Goal: Information Seeking & Learning: Check status

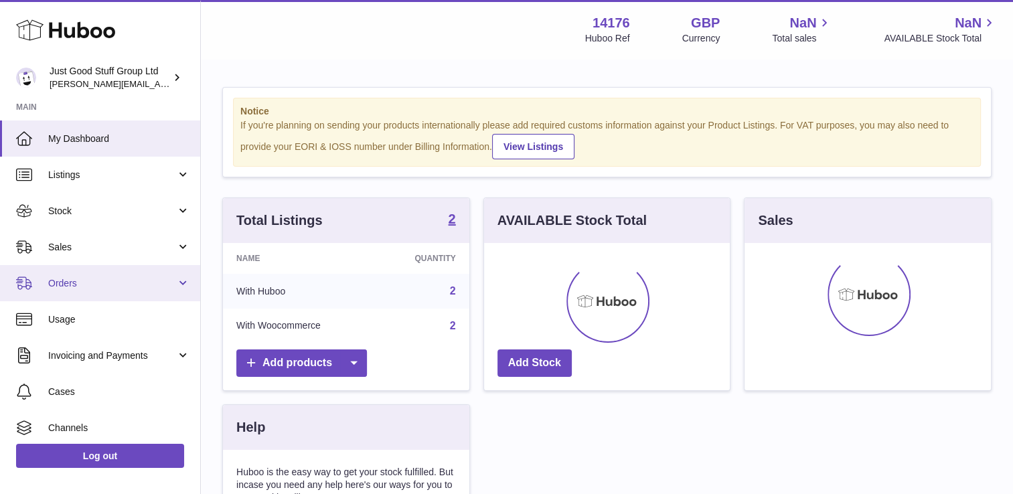
click at [85, 283] on span "Orders" at bounding box center [112, 283] width 128 height 13
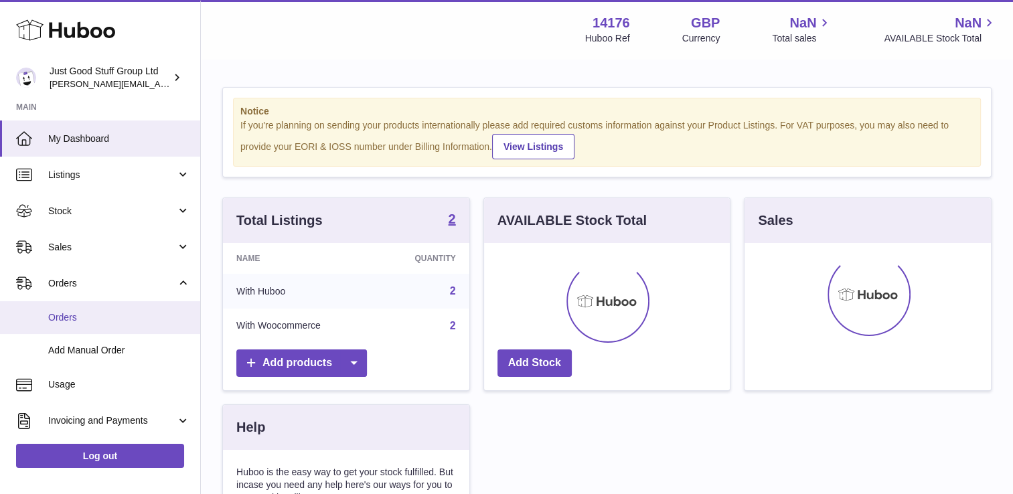
click at [74, 315] on span "Orders" at bounding box center [119, 317] width 142 height 13
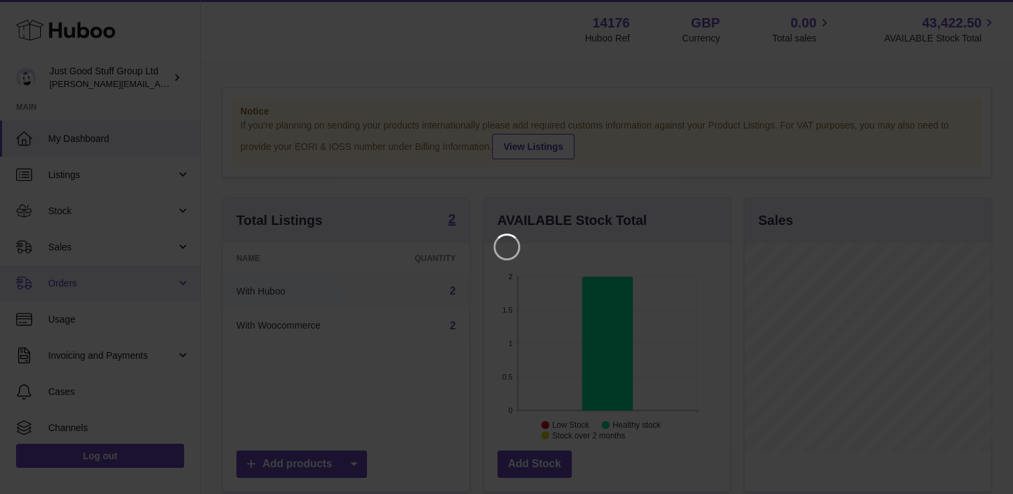
scroll to position [209, 250]
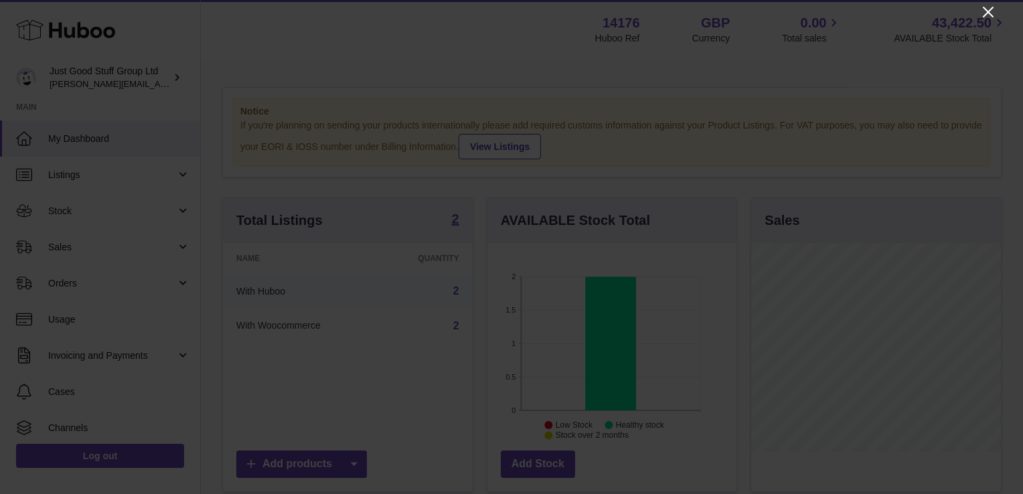
click at [983, 9] on icon "Close" at bounding box center [988, 12] width 16 height 16
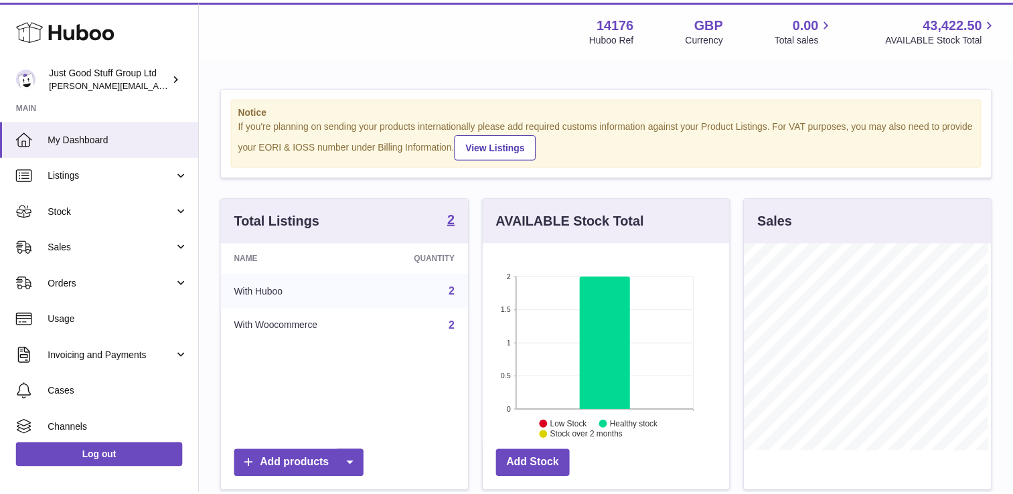
scroll to position [669396, 669358]
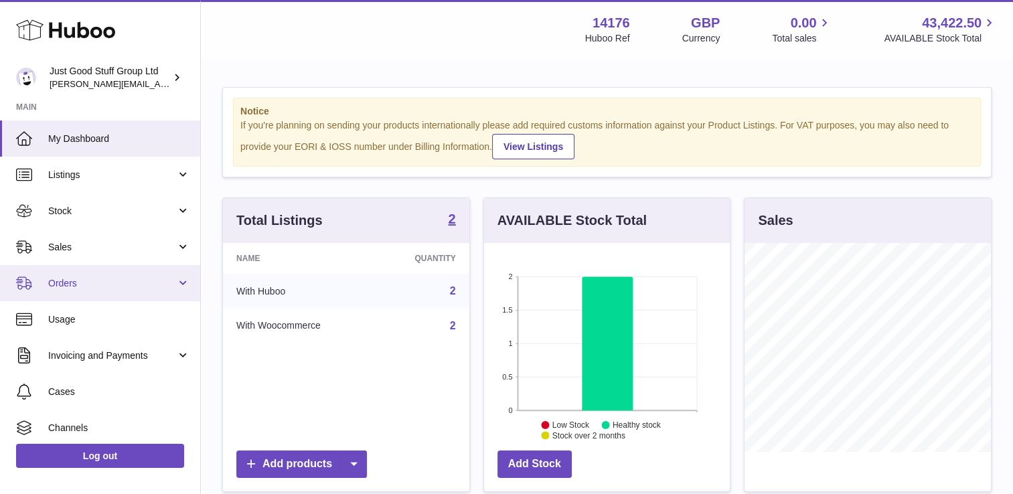
click at [70, 285] on span "Orders" at bounding box center [112, 283] width 128 height 13
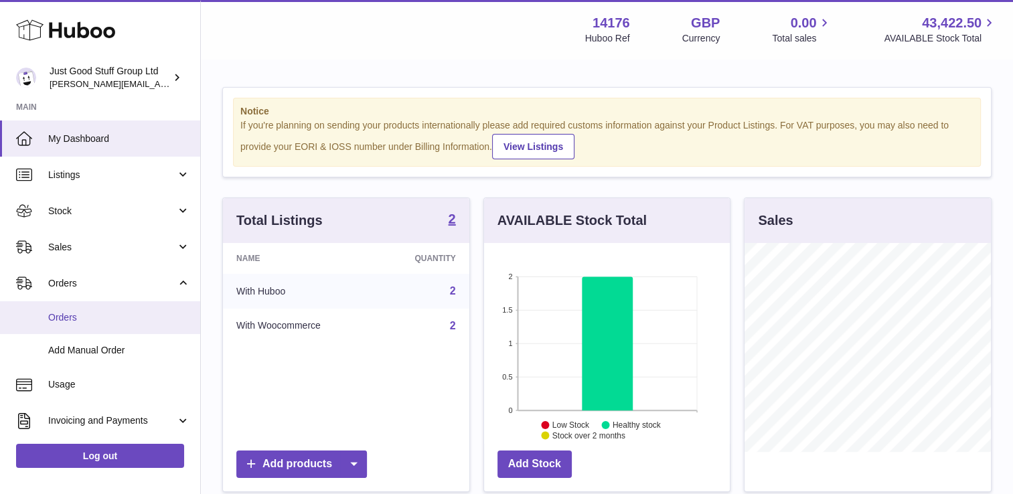
click at [66, 317] on span "Orders" at bounding box center [119, 317] width 142 height 13
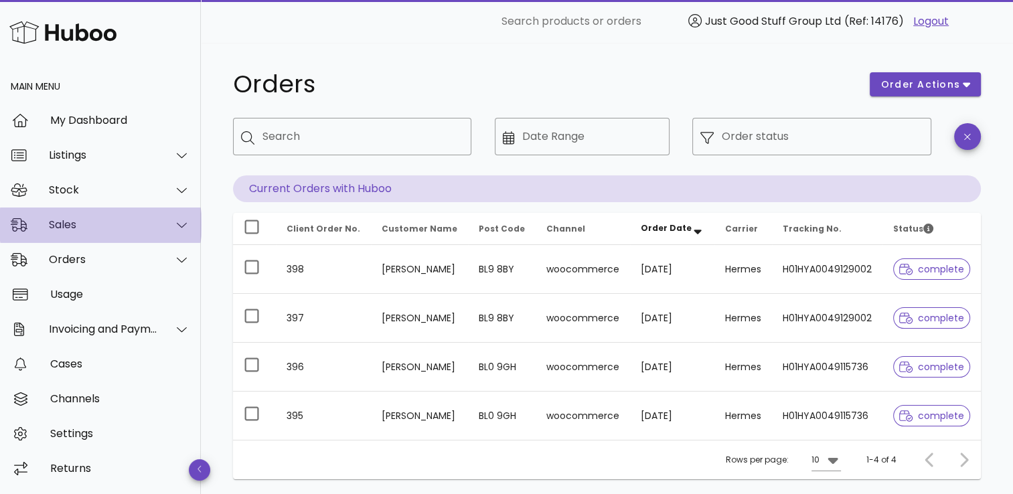
click at [101, 222] on div "Sales" at bounding box center [103, 224] width 109 height 13
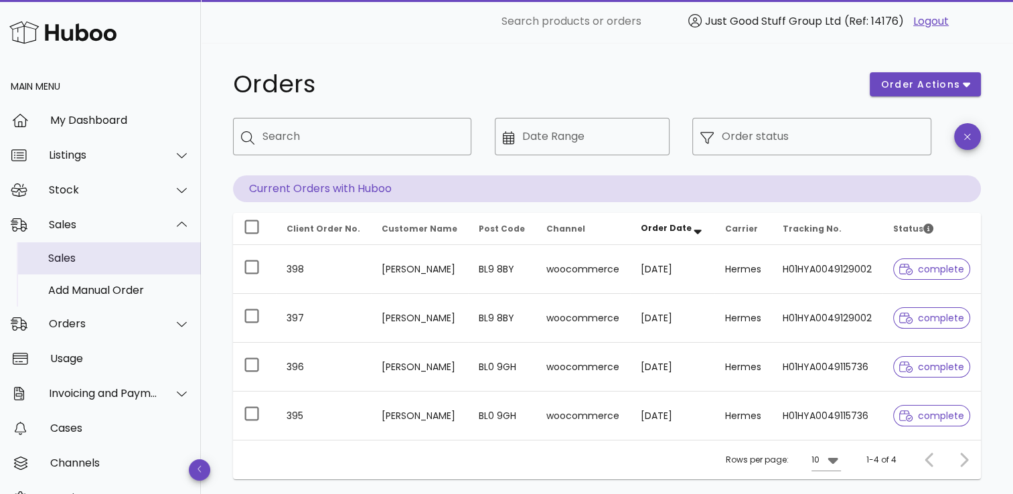
click at [91, 260] on div "Sales" at bounding box center [119, 258] width 142 height 13
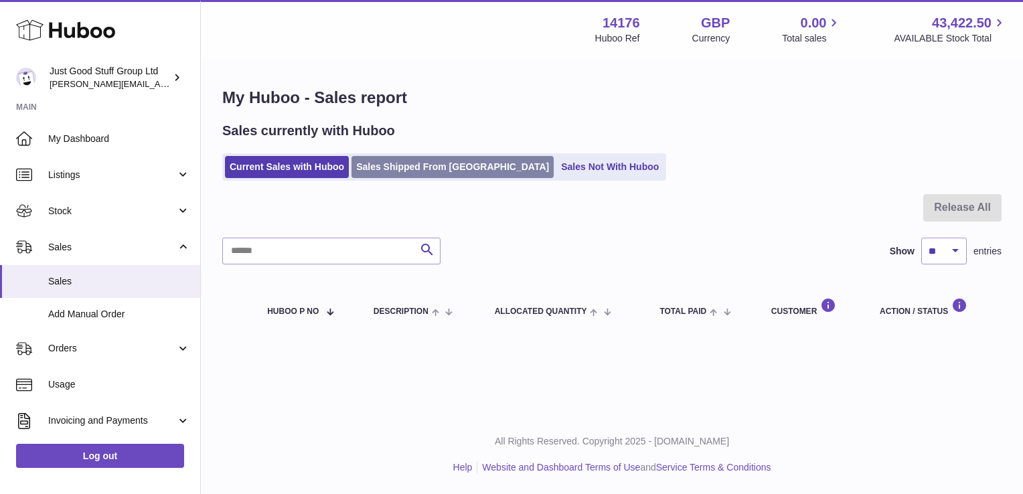
click at [395, 160] on link "Sales Shipped From [GEOGRAPHIC_DATA]" at bounding box center [453, 167] width 202 height 22
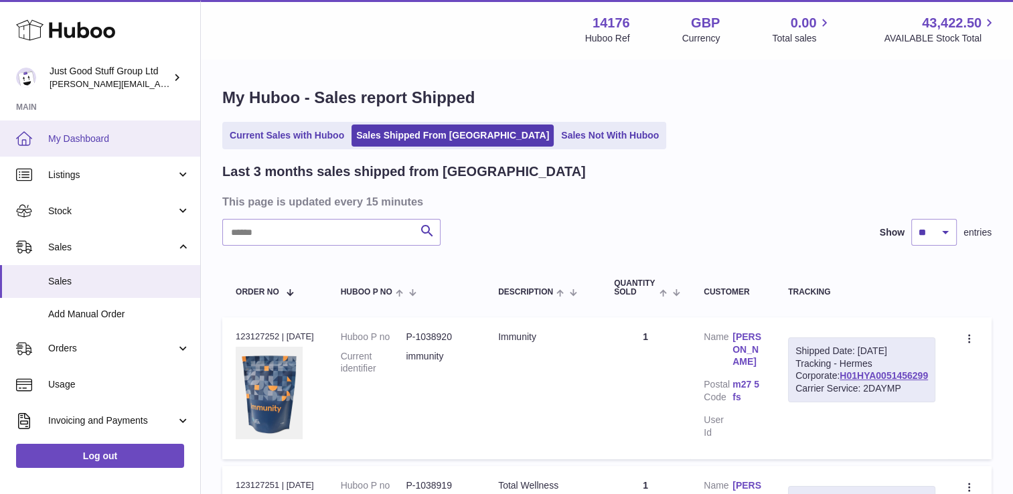
click at [76, 135] on span "My Dashboard" at bounding box center [119, 139] width 142 height 13
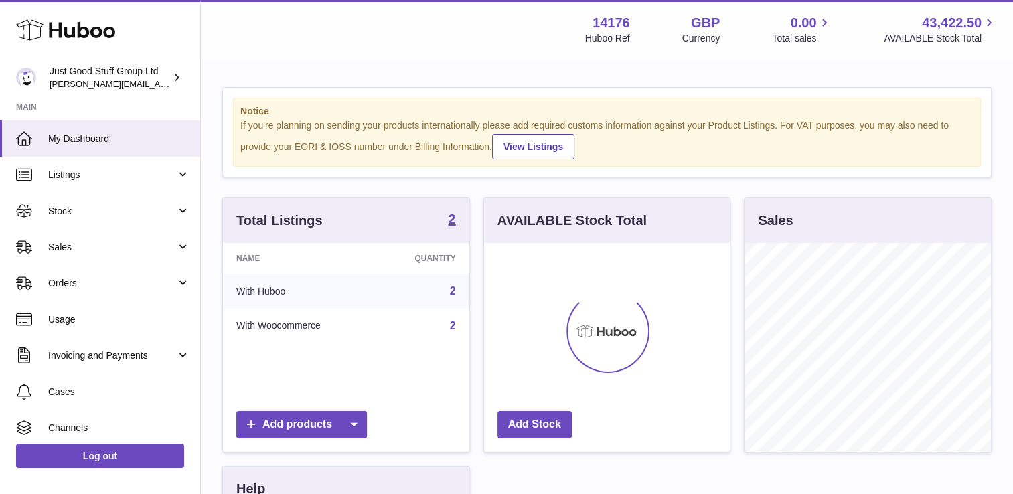
scroll to position [209, 246]
